Goal: Complete application form: Complete application form

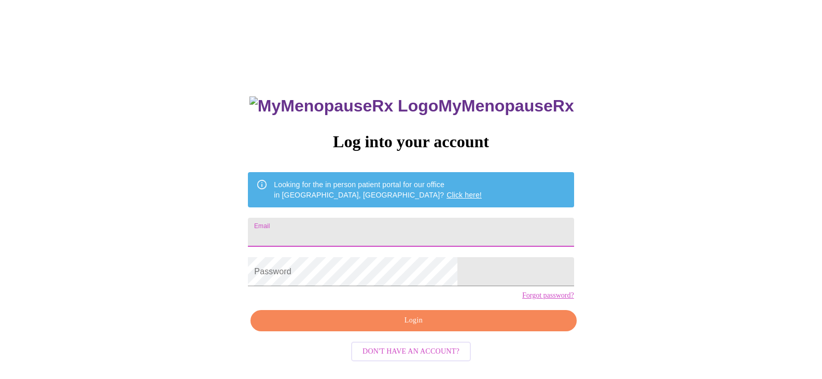
click at [410, 234] on input "Email" at bounding box center [411, 232] width 326 height 29
click at [402, 327] on span "Login" at bounding box center [413, 320] width 302 height 13
click at [412, 327] on span "Login" at bounding box center [413, 320] width 302 height 13
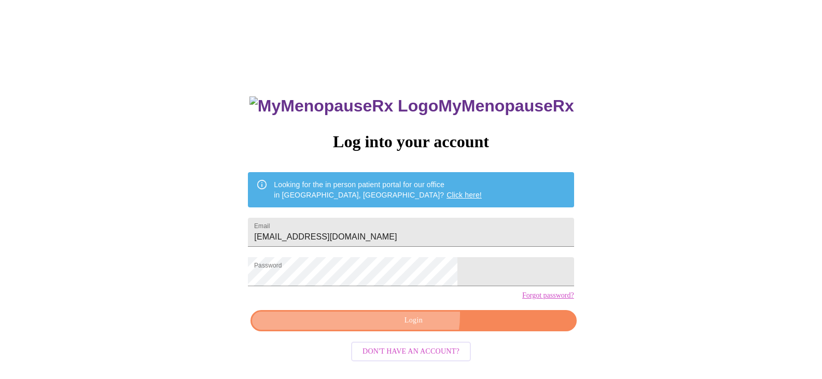
click at [411, 327] on span "Login" at bounding box center [413, 320] width 302 height 13
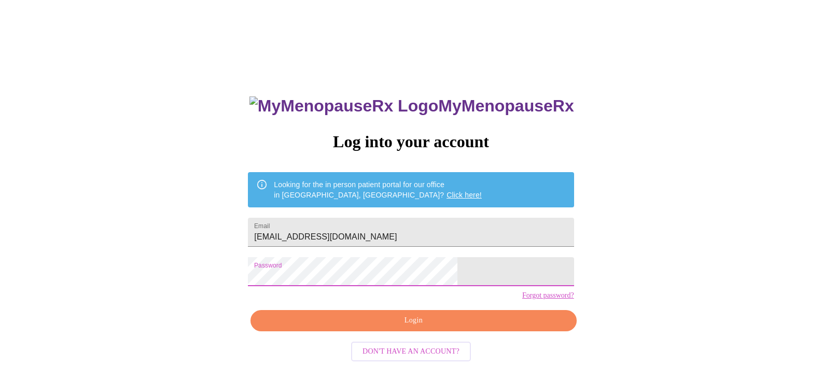
click at [416, 327] on span "Login" at bounding box center [413, 320] width 302 height 13
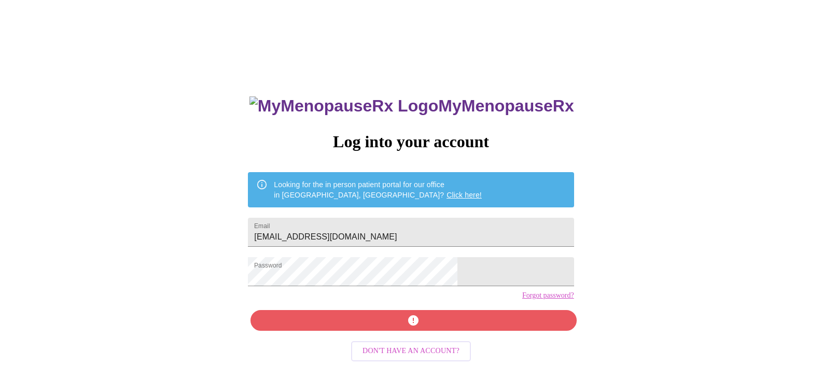
scroll to position [10, 0]
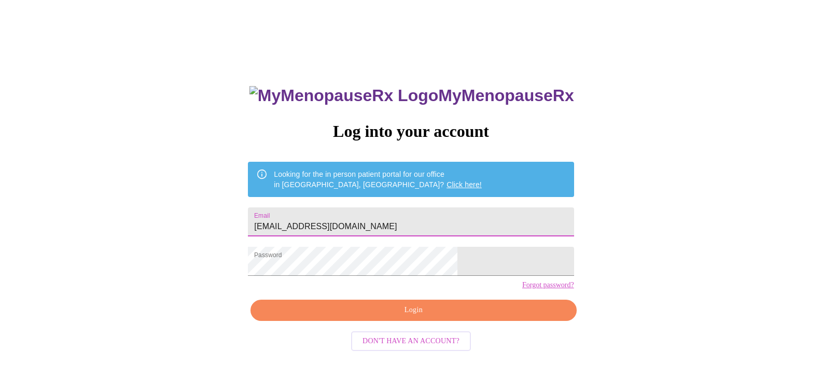
drag, startPoint x: 431, startPoint y: 227, endPoint x: 286, endPoint y: 230, distance: 144.7
click at [286, 230] on div "MyMenopauseRx Log into your account Looking for the in person patient portal fo…" at bounding box center [411, 221] width 814 height 455
type input "MitchClan1@sbcglobal.net"
click at [409, 317] on span "Login" at bounding box center [413, 310] width 302 height 13
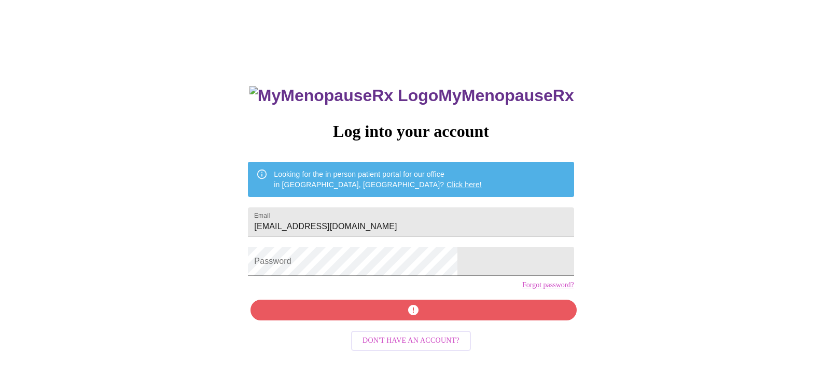
click at [421, 296] on div "MyMenopauseRx Log into your account Looking for the in person patient portal fo…" at bounding box center [411, 258] width 346 height 379
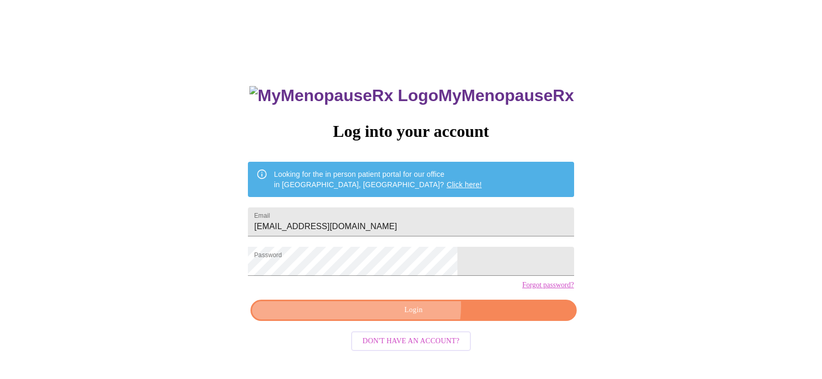
click at [414, 317] on span "Login" at bounding box center [413, 310] width 302 height 13
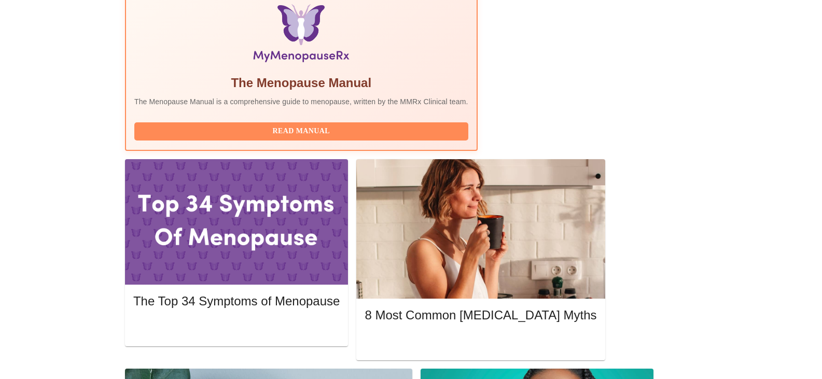
scroll to position [348, 0]
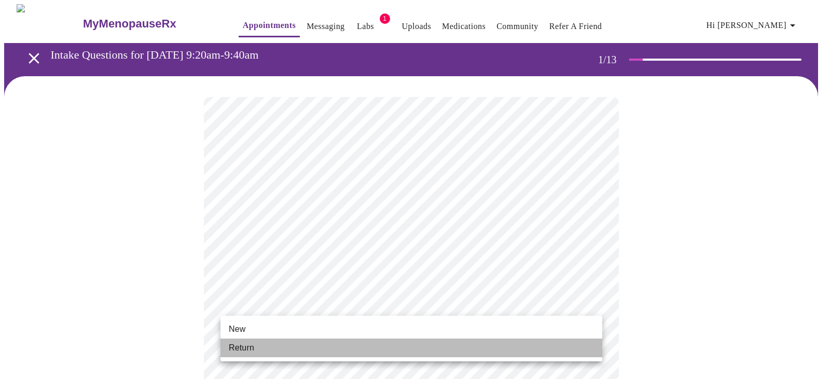
click at [268, 346] on li "Return" at bounding box center [411, 348] width 382 height 19
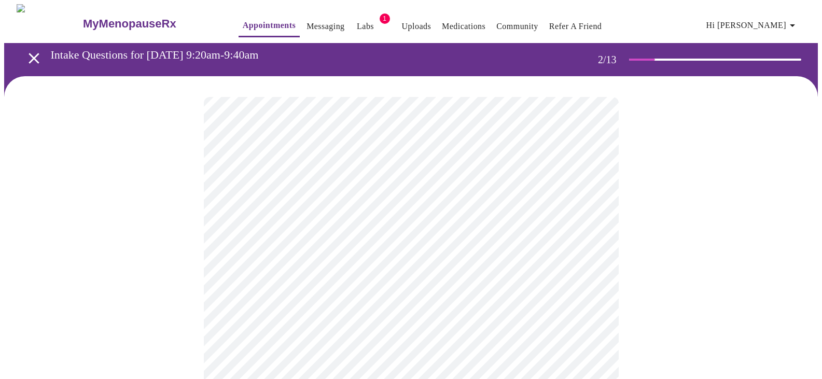
click at [497, 207] on body "MyMenopauseRx Appointments Messaging Labs 1 Uploads Medications Community Refer…" at bounding box center [411, 315] width 814 height 623
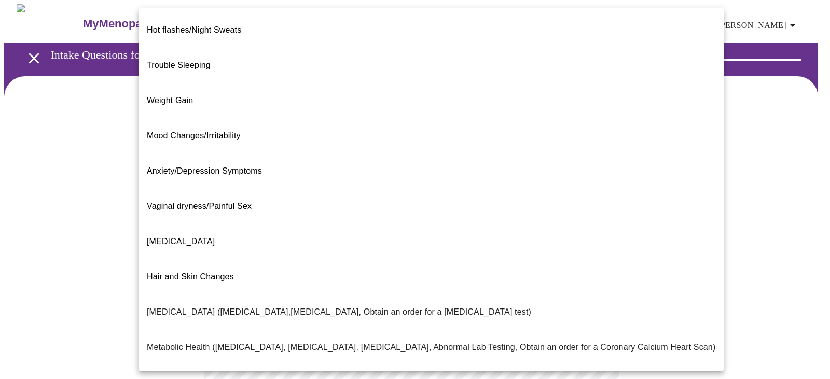
click at [191, 96] on span "Weight Gain" at bounding box center [170, 100] width 46 height 9
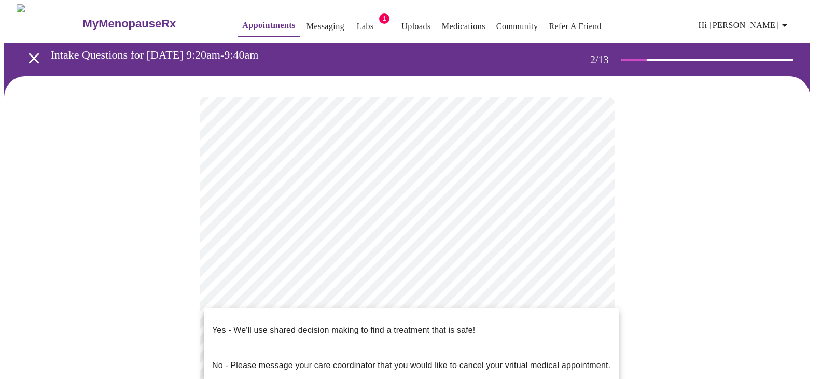
click at [453, 320] on body "MyMenopauseRx Appointments Messaging Labs 1 Uploads Medications Community Refer…" at bounding box center [411, 312] width 814 height 617
click at [719, 268] on div at bounding box center [415, 189] width 830 height 379
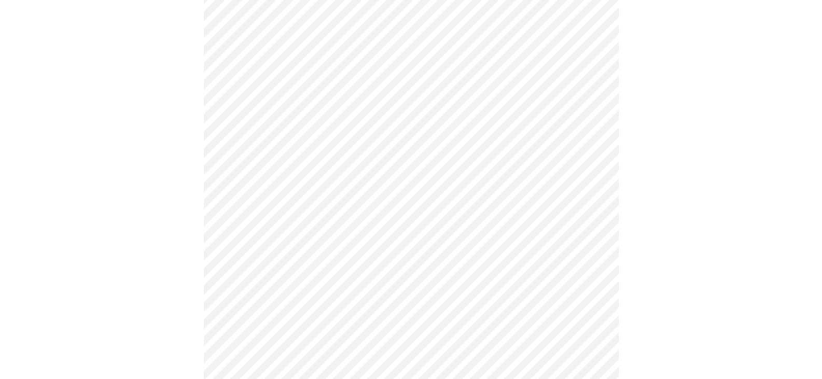
scroll to position [122, 0]
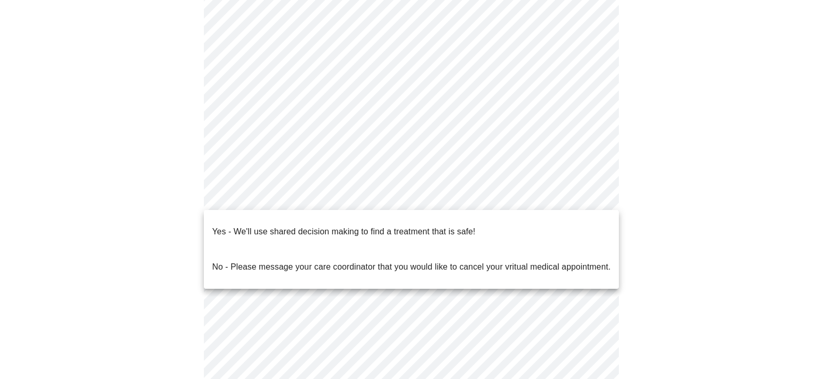
click at [517, 200] on body "MyMenopauseRx Appointments Messaging Labs 1 Uploads Medications Community Refer…" at bounding box center [414, 190] width 821 height 617
click at [458, 226] on p "Yes - We'll use shared decision making to find a treatment that is safe!" at bounding box center [343, 232] width 263 height 12
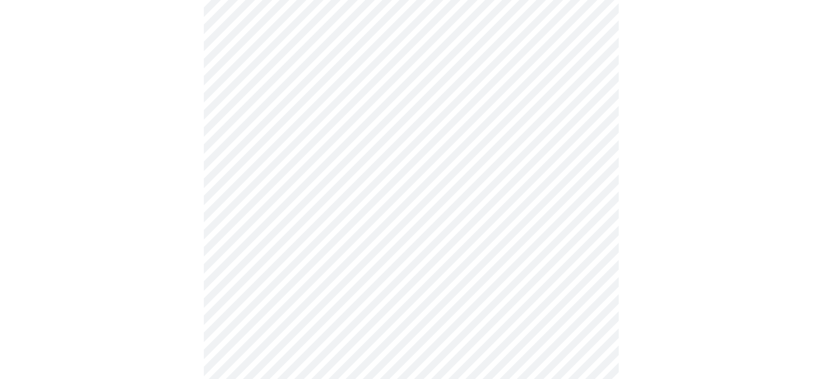
scroll to position [0, 0]
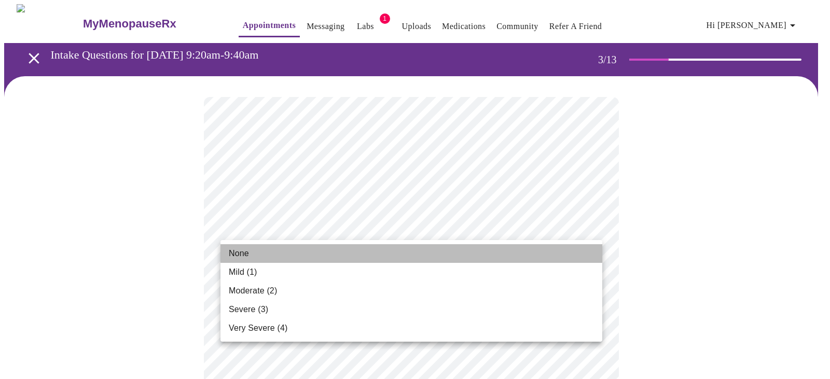
click at [355, 250] on li "None" at bounding box center [411, 253] width 382 height 19
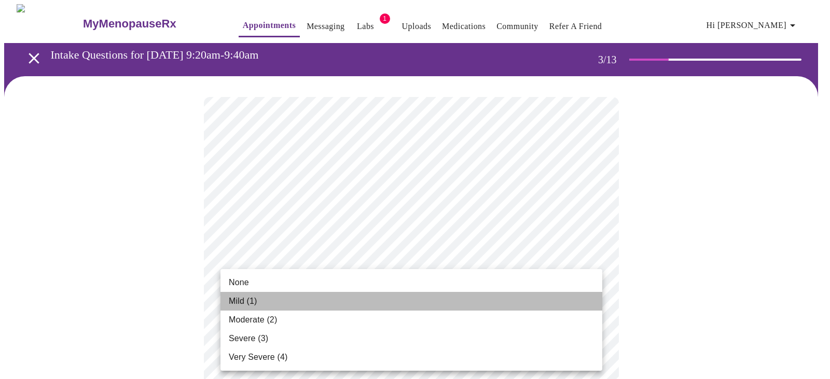
click at [257, 297] on span "Mild (1)" at bounding box center [243, 301] width 29 height 12
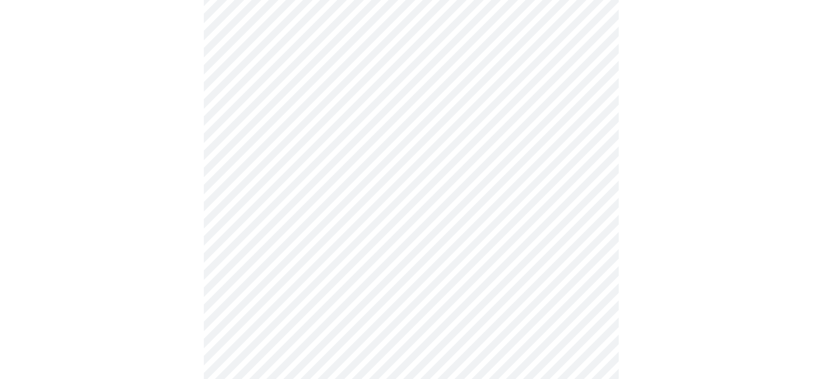
scroll to position [173, 0]
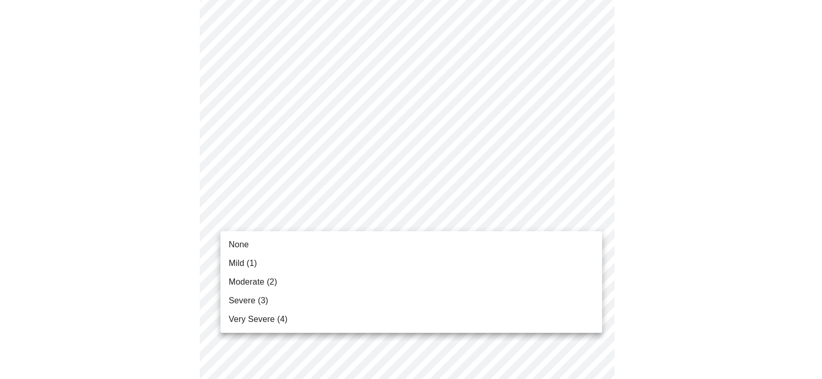
click at [288, 249] on li "None" at bounding box center [411, 244] width 382 height 19
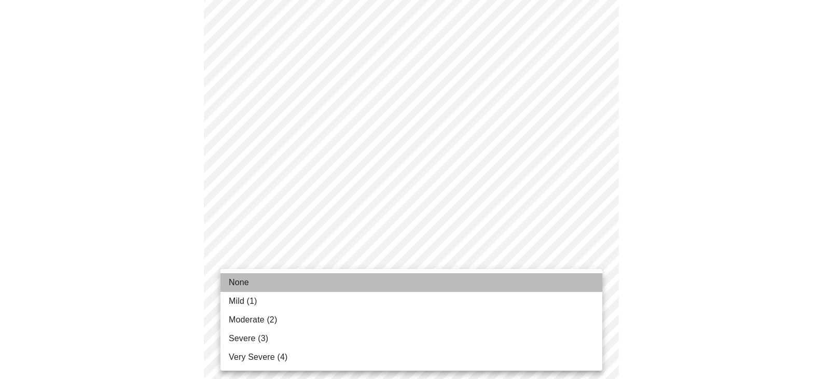
click at [274, 284] on li "None" at bounding box center [411, 282] width 382 height 19
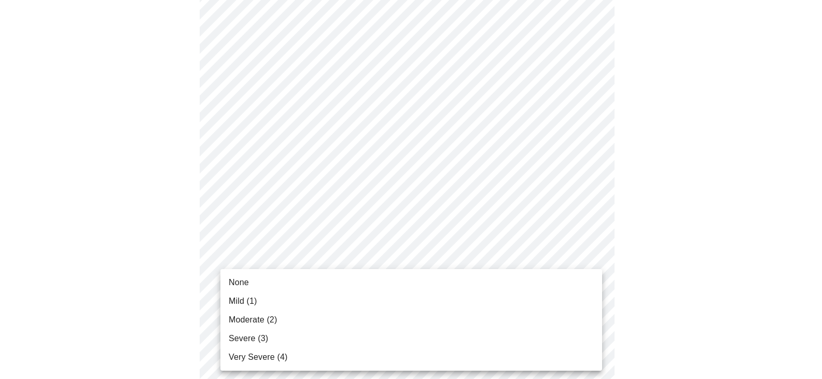
scroll to position [174, 0]
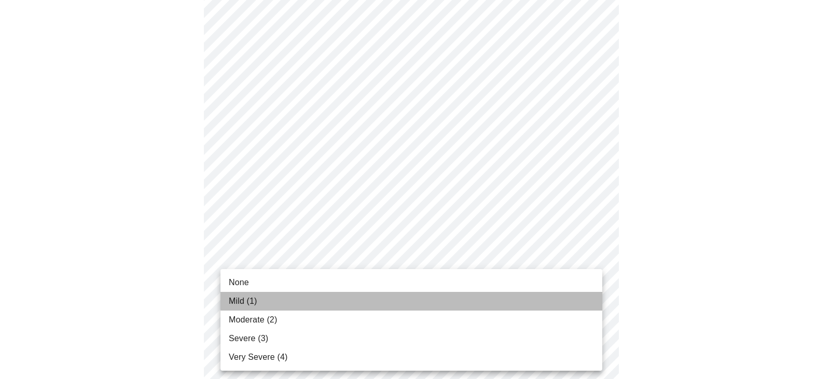
click at [267, 303] on li "Mild (1)" at bounding box center [411, 301] width 382 height 19
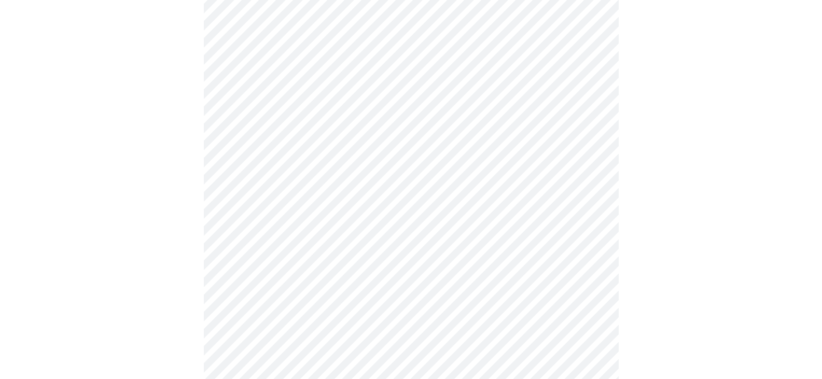
scroll to position [472, 0]
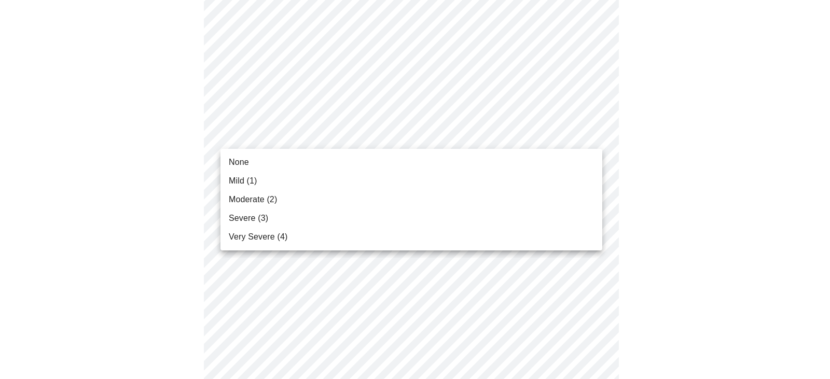
click at [393, 139] on body "MyMenopauseRx Appointments Messaging Labs 1 Uploads Medications Community Refer…" at bounding box center [414, 185] width 821 height 1307
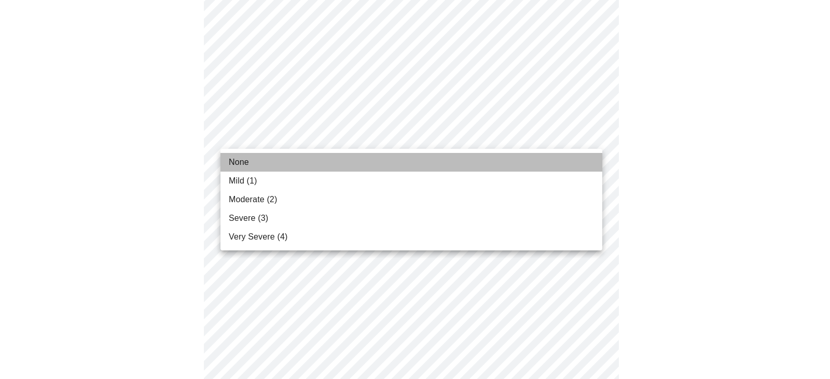
click at [315, 158] on li "None" at bounding box center [411, 162] width 382 height 19
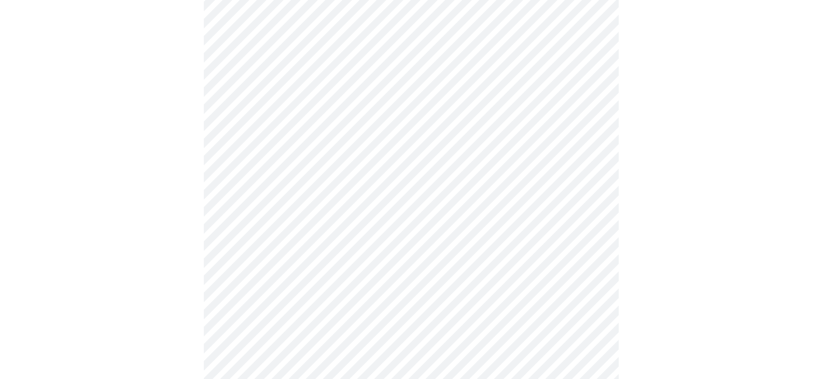
click at [362, 219] on body "MyMenopauseRx Appointments Messaging Labs 1 Uploads Medications Community Refer…" at bounding box center [411, 178] width 814 height 1292
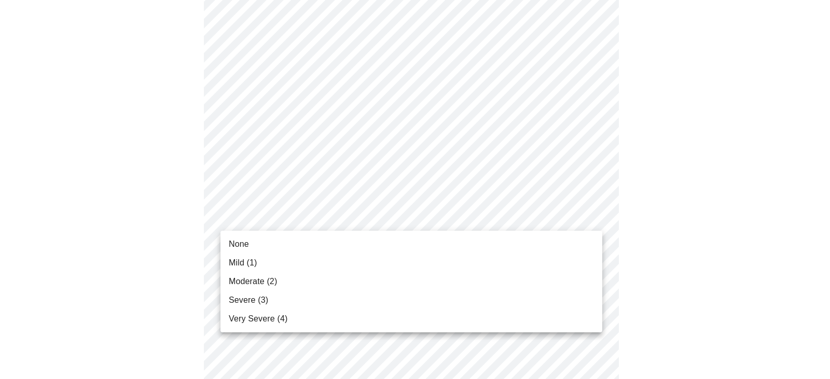
click at [290, 244] on li "None" at bounding box center [411, 244] width 382 height 19
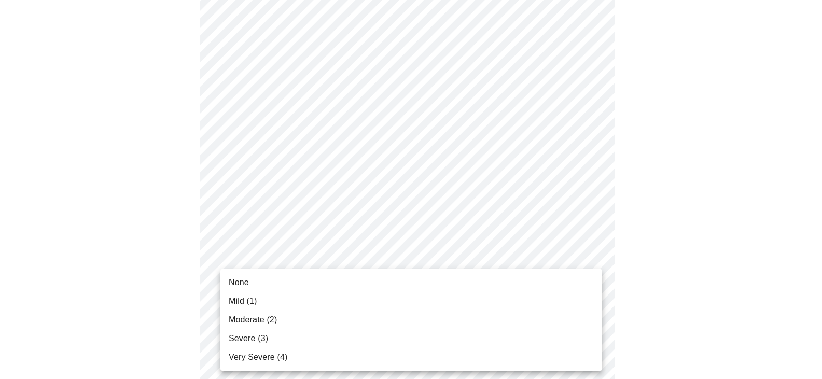
click at [330, 298] on body "MyMenopauseRx Appointments Messaging Labs 1 Uploads Medications Community Refer…" at bounding box center [411, 171] width 814 height 1278
click at [268, 311] on li "Moderate (2)" at bounding box center [411, 320] width 382 height 19
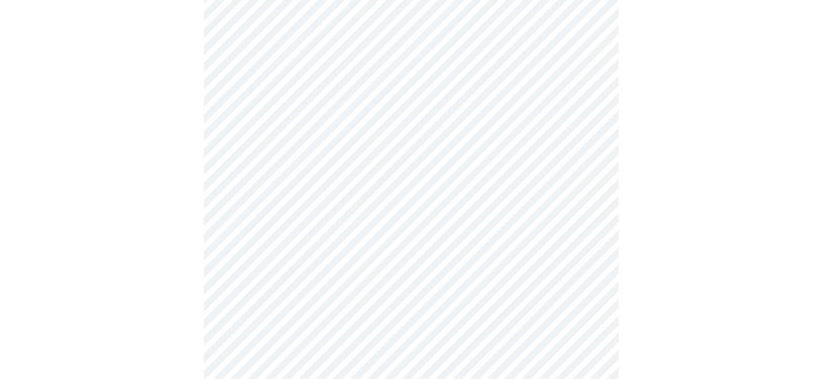
scroll to position [687, 0]
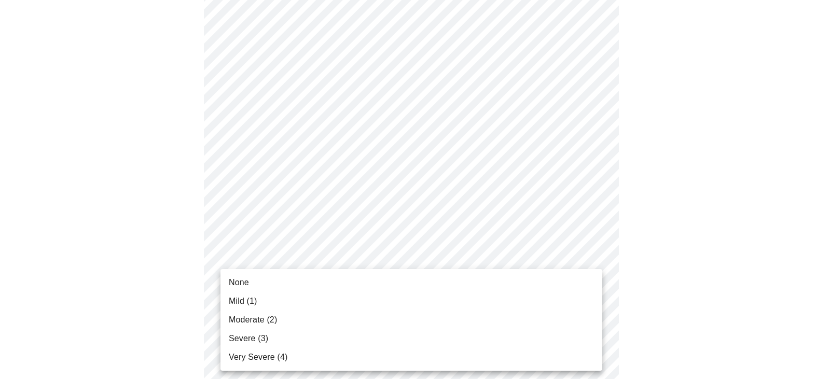
click at [342, 282] on li "None" at bounding box center [411, 282] width 382 height 19
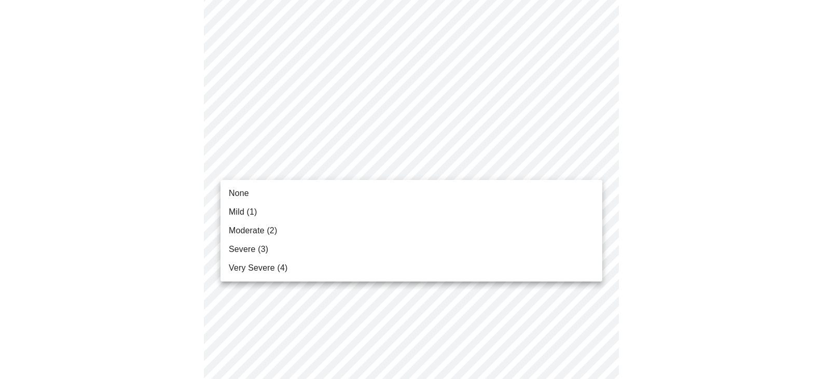
click at [254, 197] on li "None" at bounding box center [411, 193] width 382 height 19
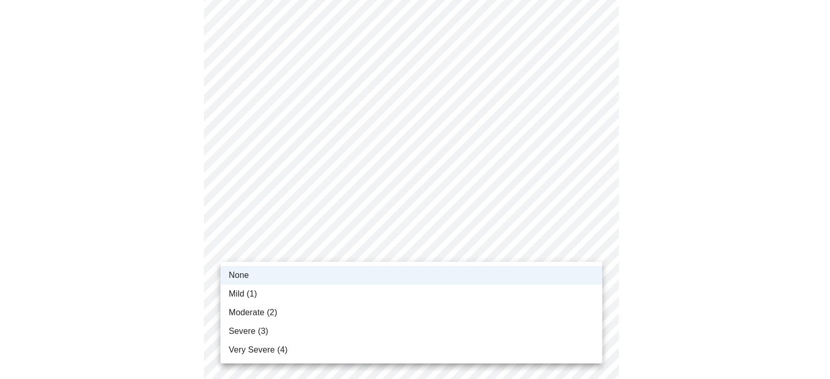
click at [257, 296] on span "Mild (1)" at bounding box center [243, 294] width 29 height 12
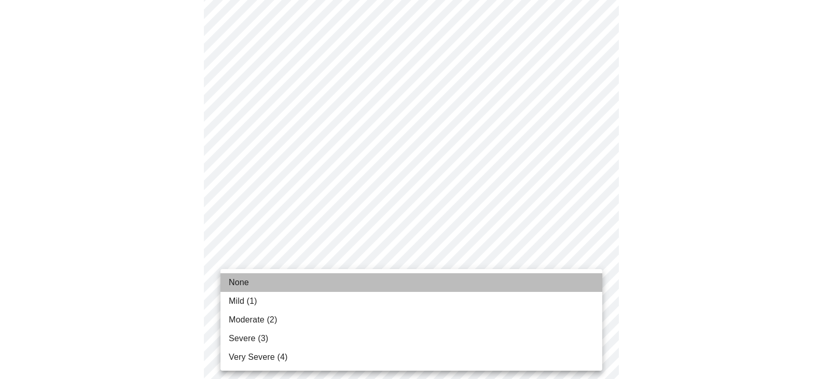
click at [242, 283] on span "None" at bounding box center [239, 282] width 20 height 12
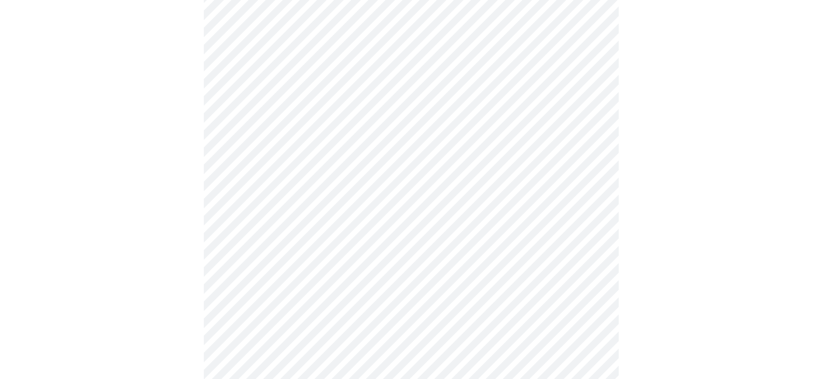
scroll to position [312, 0]
click at [343, 272] on body "MyMenopauseRx Appointments Messaging Labs 1 Uploads Medications Community Refer…" at bounding box center [411, 183] width 814 height 982
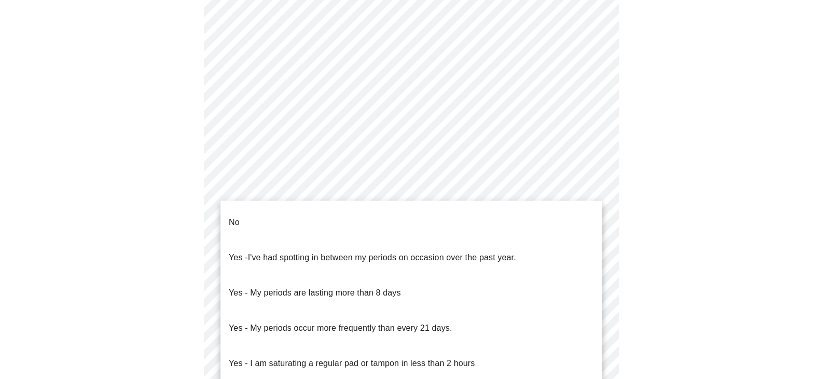
click at [264, 216] on li "No" at bounding box center [411, 222] width 382 height 35
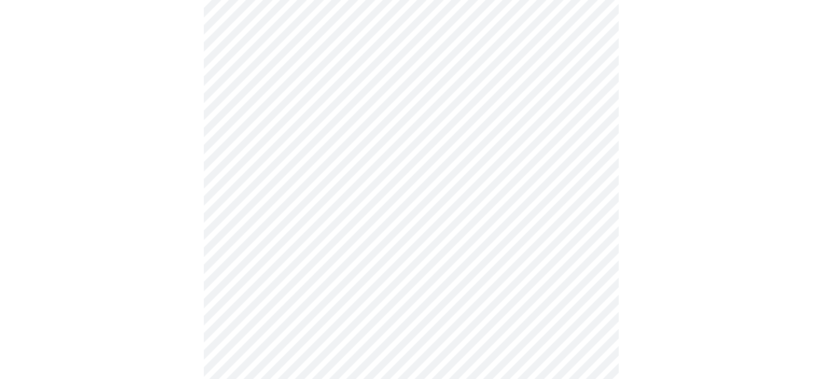
click at [315, 362] on body "MyMenopauseRx Appointments Messaging Labs 1 Uploads Medications Community Refer…" at bounding box center [411, 179] width 814 height 975
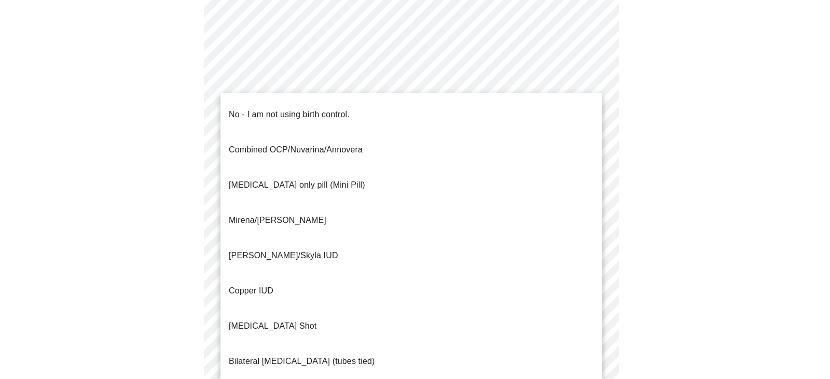
click at [296, 108] on p "No - I am not using birth control." at bounding box center [289, 114] width 121 height 12
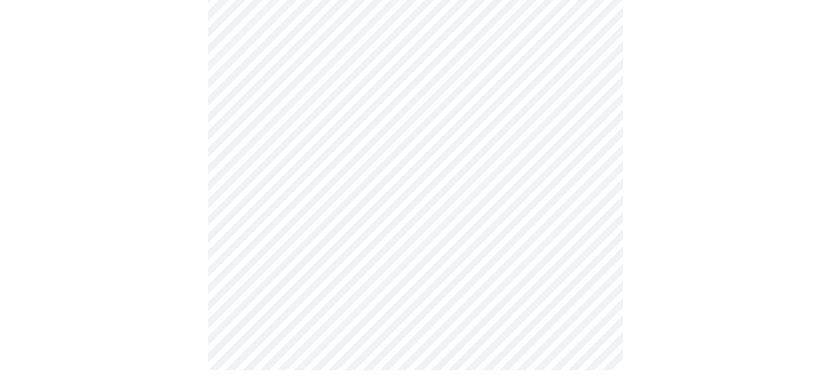
scroll to position [585, 0]
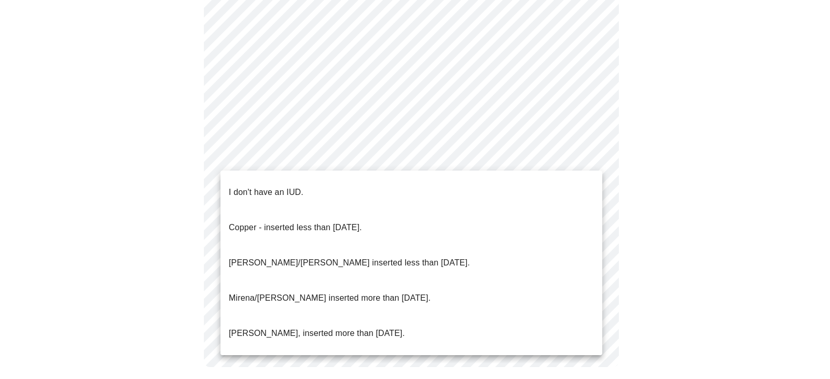
click at [338, 187] on li "I don't have an IUD." at bounding box center [411, 192] width 382 height 35
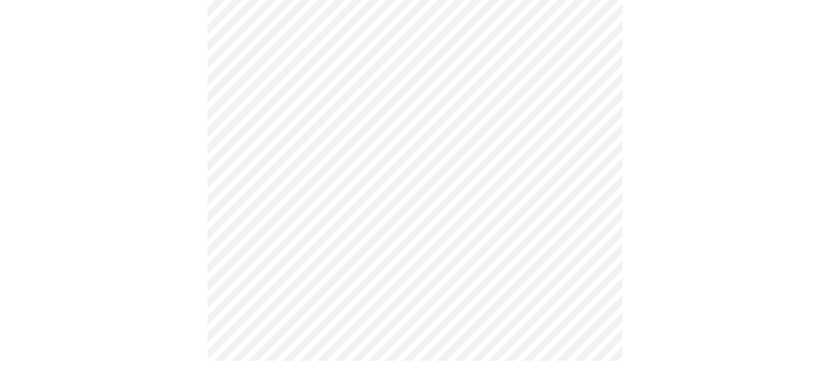
scroll to position [584, 0]
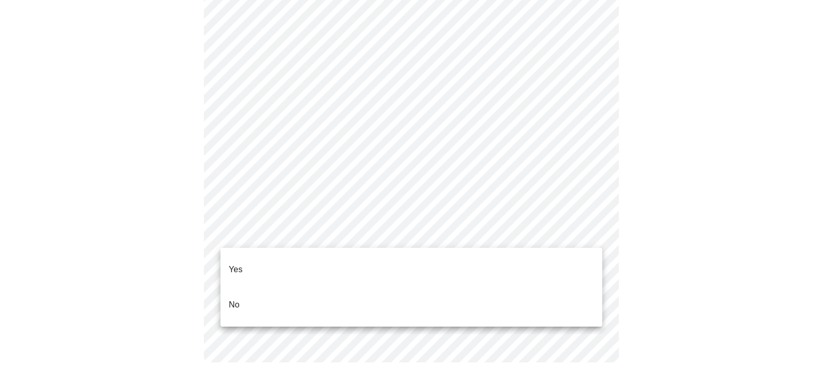
click at [253, 268] on li "Yes" at bounding box center [411, 269] width 382 height 35
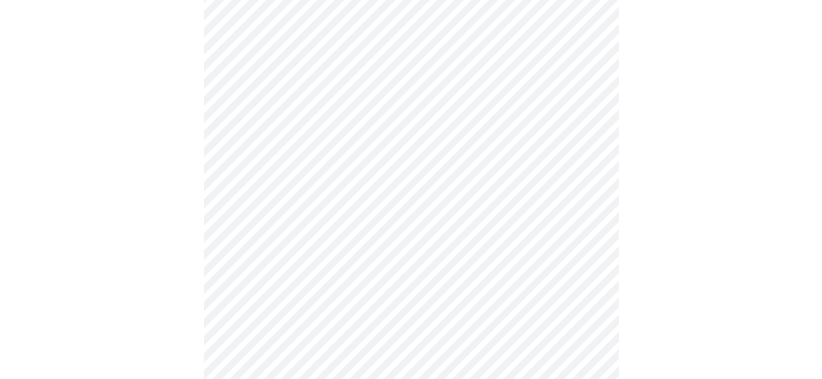
scroll to position [2834, 0]
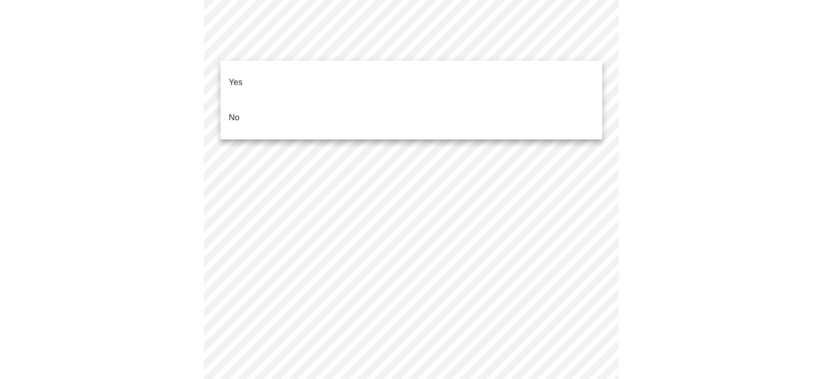
click at [265, 100] on li "No" at bounding box center [411, 117] width 382 height 35
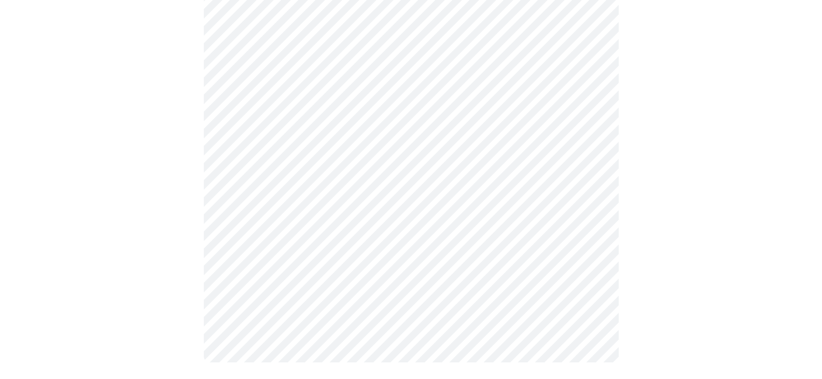
scroll to position [0, 0]
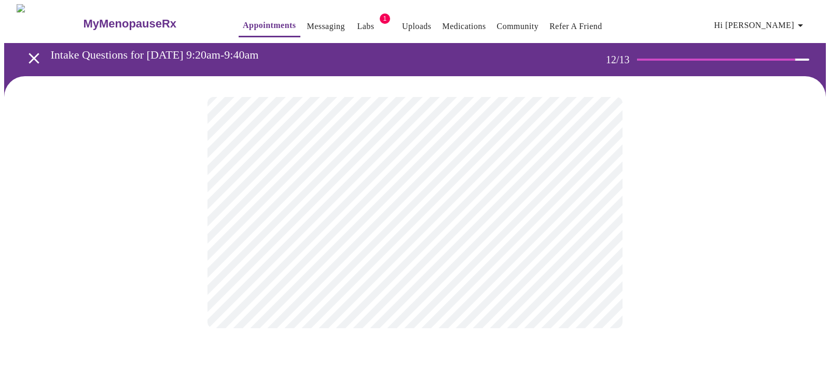
click at [596, 216] on body "MyMenopauseRx Appointments Messaging Labs 1 Uploads Medications Community Refer…" at bounding box center [414, 176] width 821 height 345
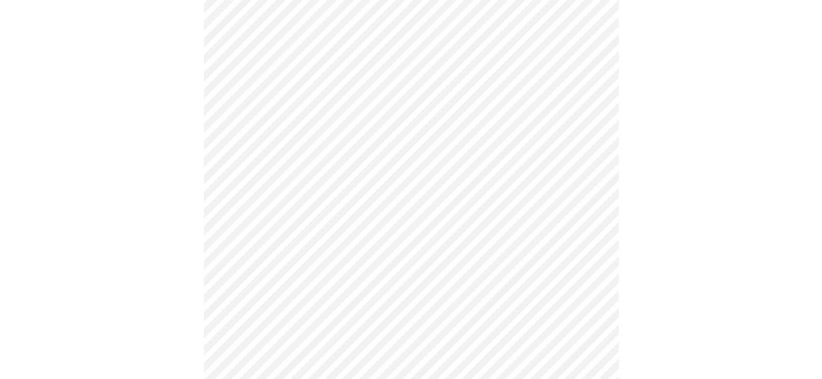
scroll to position [688, 0]
